Goal: Navigation & Orientation: Find specific page/section

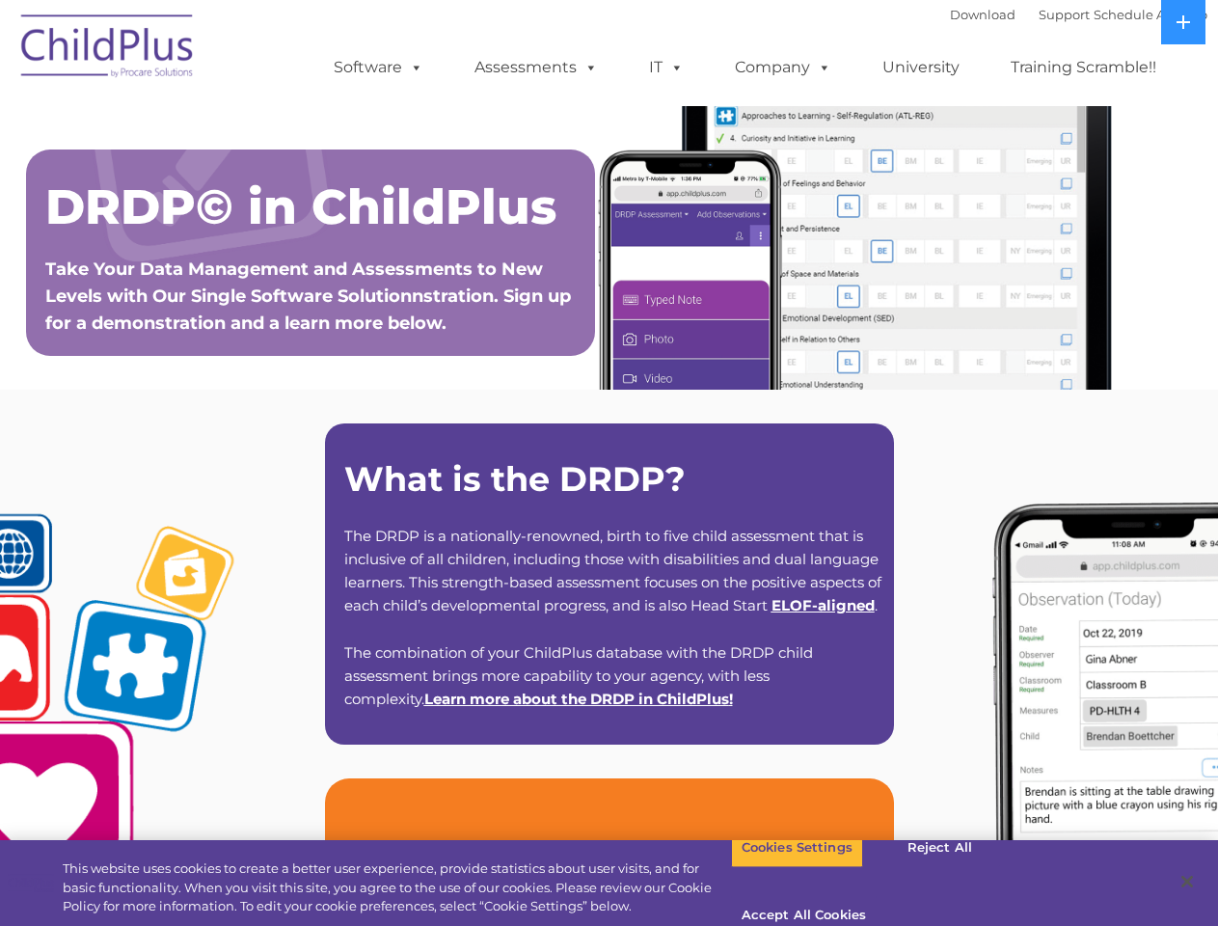
click at [609, 463] on strong "What is the DRDP?" at bounding box center [514, 478] width 341 height 41
click at [413, 67] on span at bounding box center [412, 67] width 21 height 18
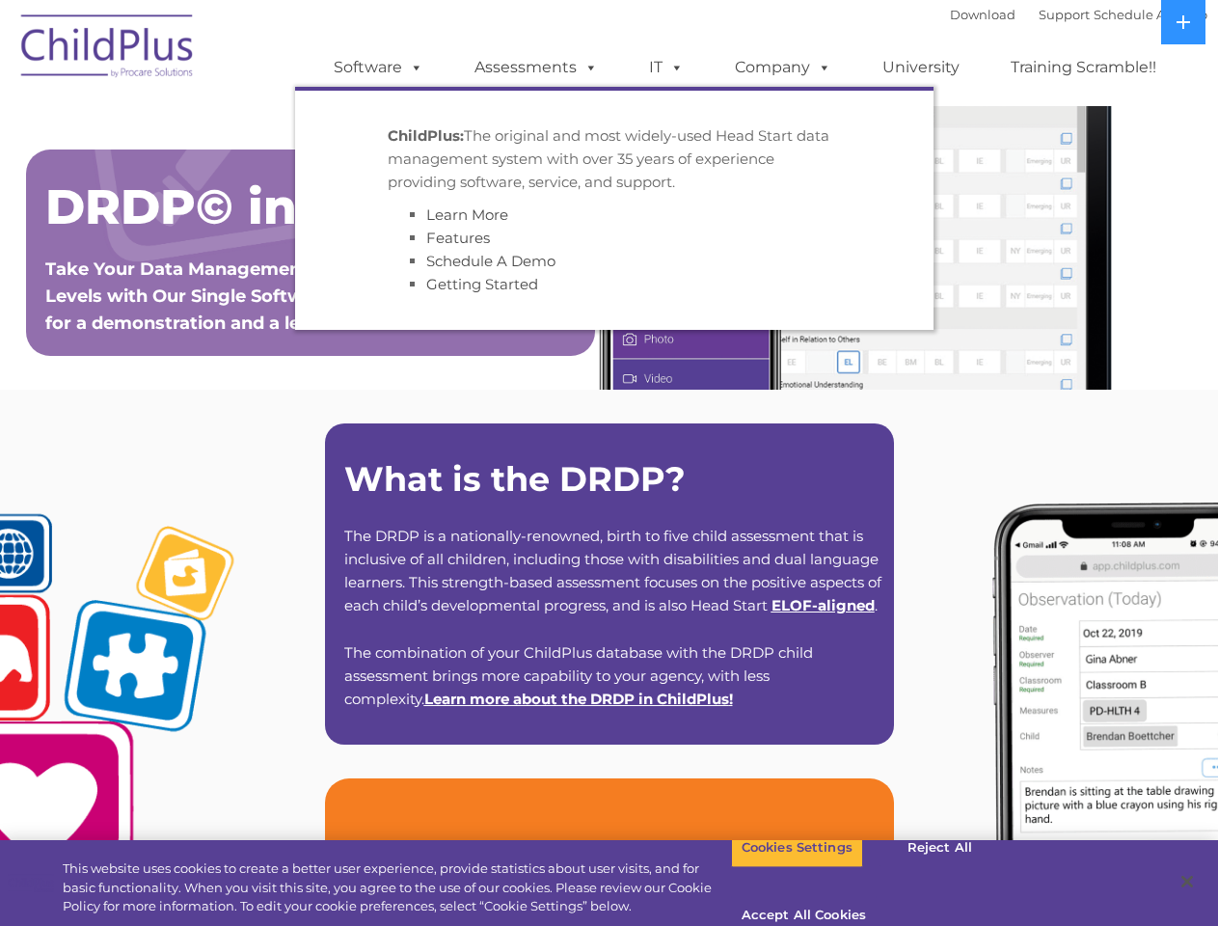
click at [587, 67] on span at bounding box center [587, 67] width 21 height 18
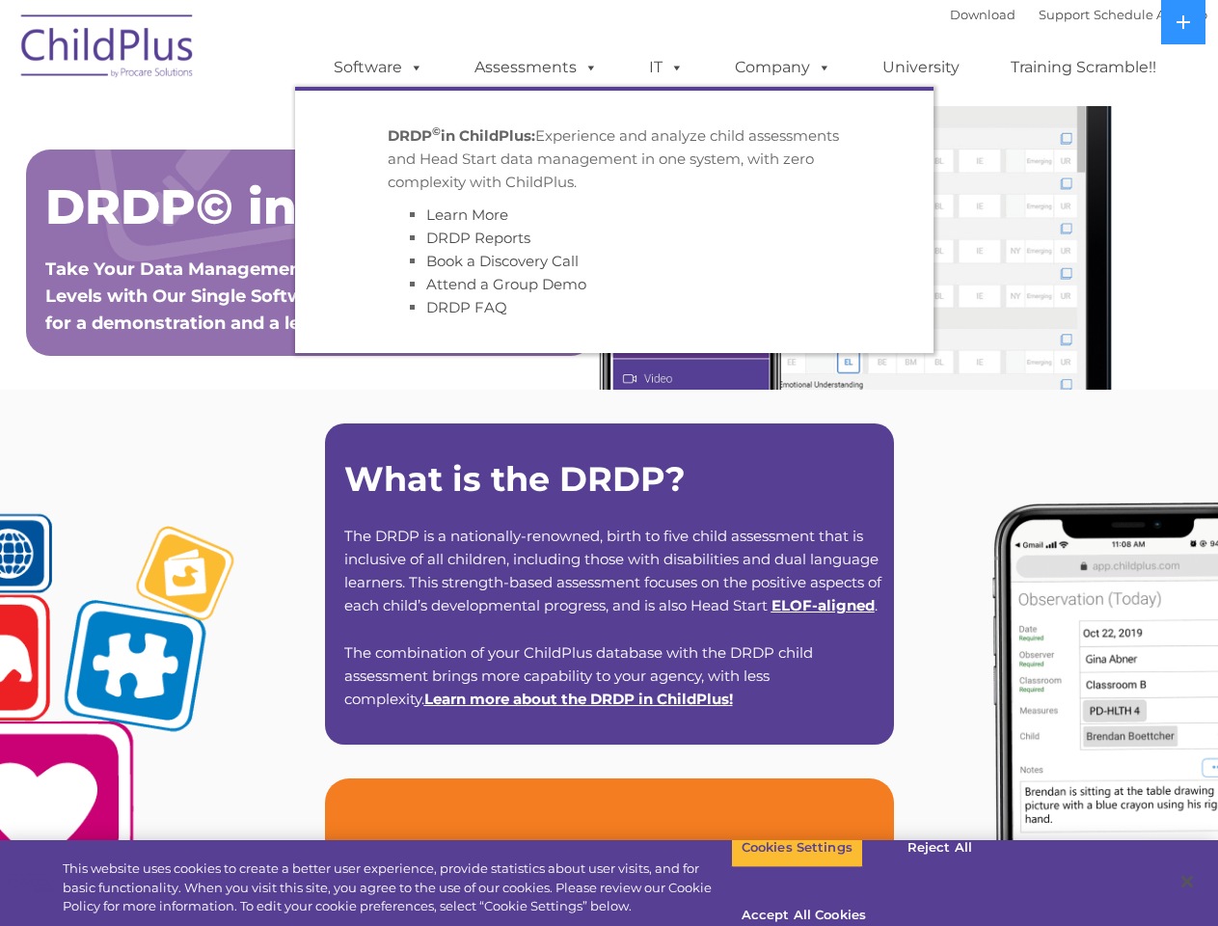
click at [666, 68] on span at bounding box center [673, 67] width 21 height 18
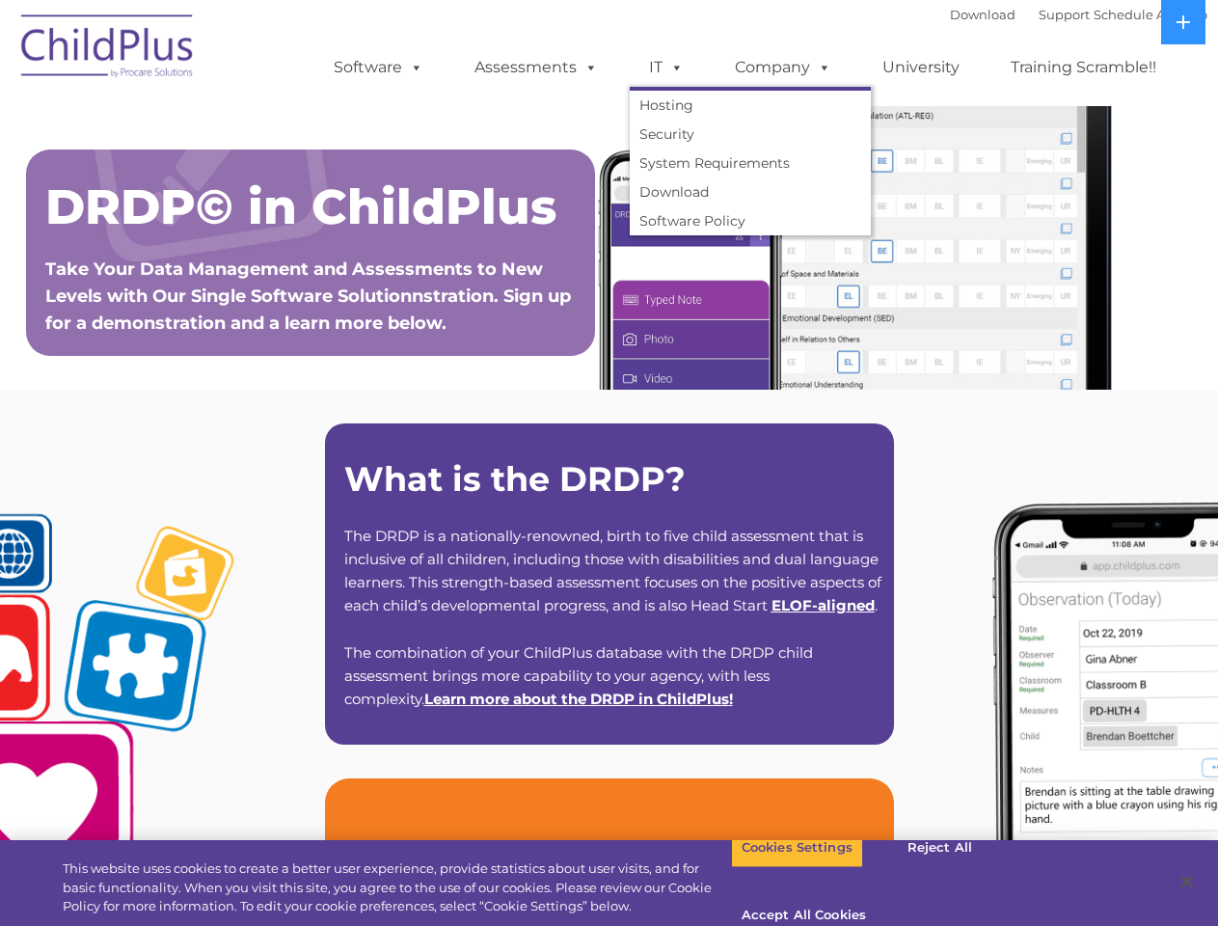
click at [673, 67] on span at bounding box center [673, 67] width 21 height 18
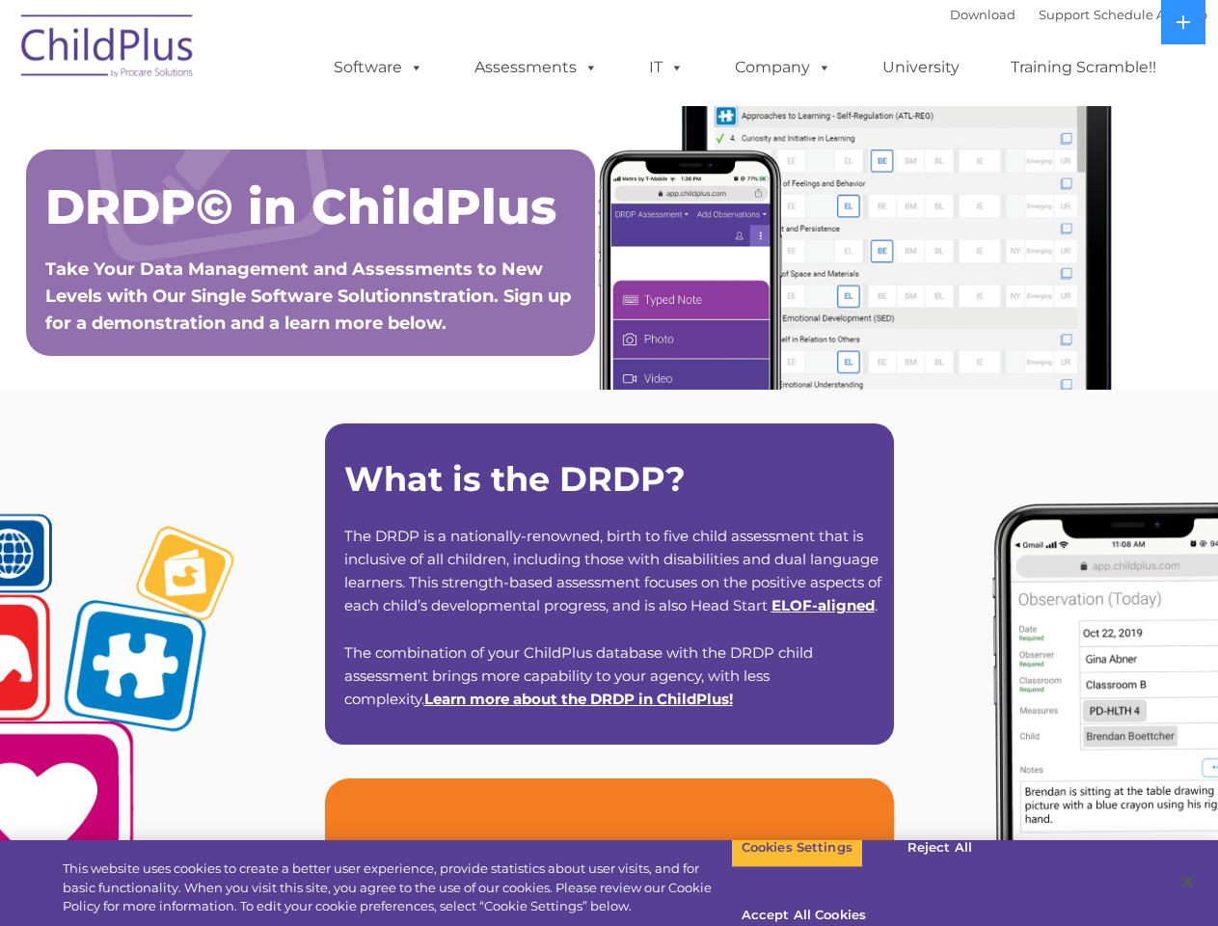
click at [782, 68] on link "Company" at bounding box center [783, 67] width 135 height 39
click at [820, 67] on span at bounding box center [820, 67] width 21 height 18
click at [1183, 22] on icon at bounding box center [1184, 22] width 14 height 14
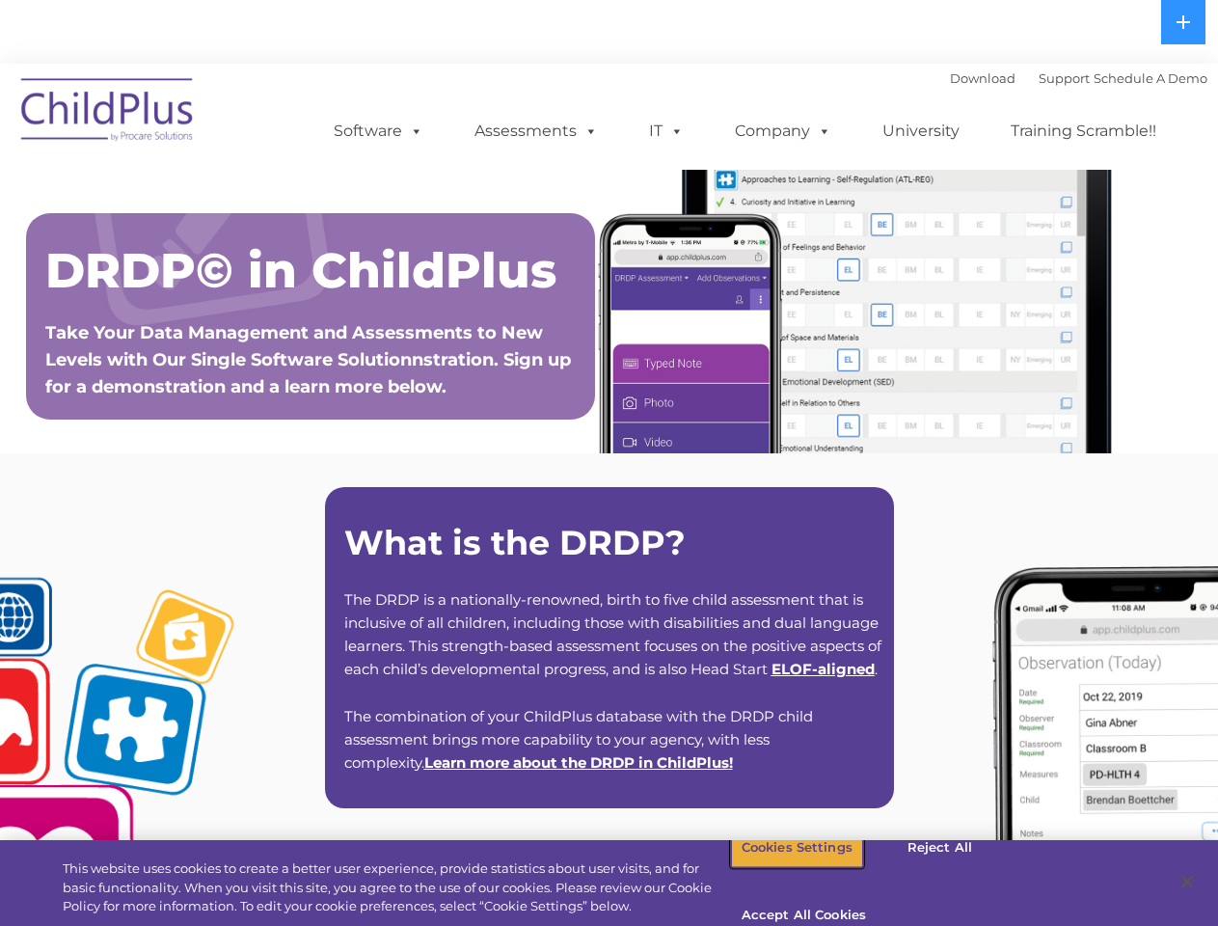
click at [782, 868] on button "Cookies Settings" at bounding box center [797, 848] width 132 height 41
